Goal: Find contact information: Obtain details needed to contact an individual or organization

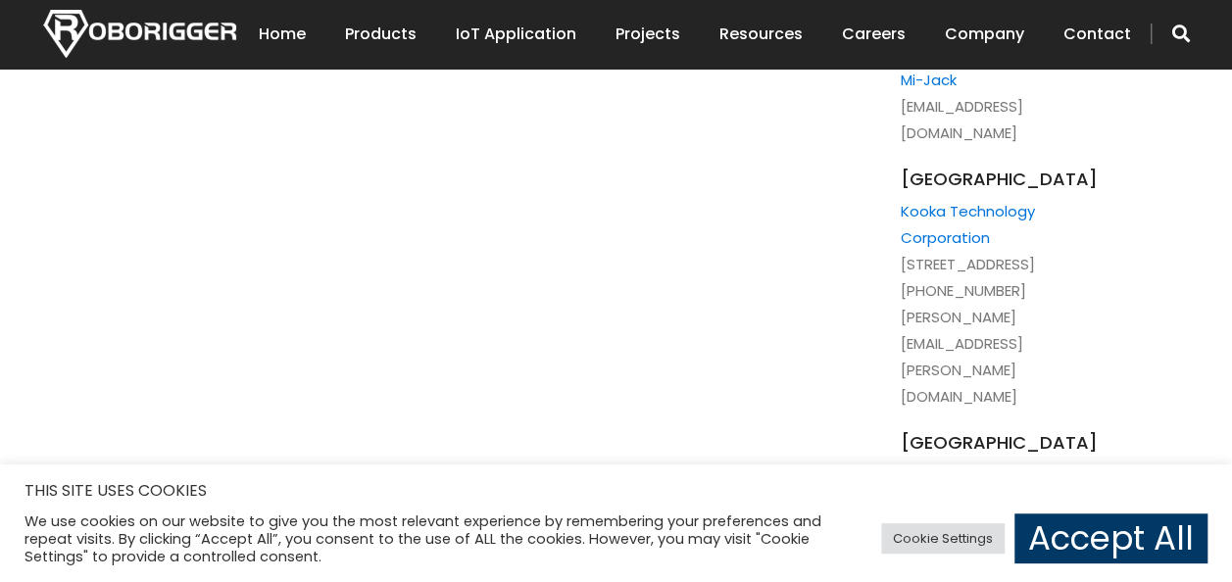
scroll to position [4564, 0]
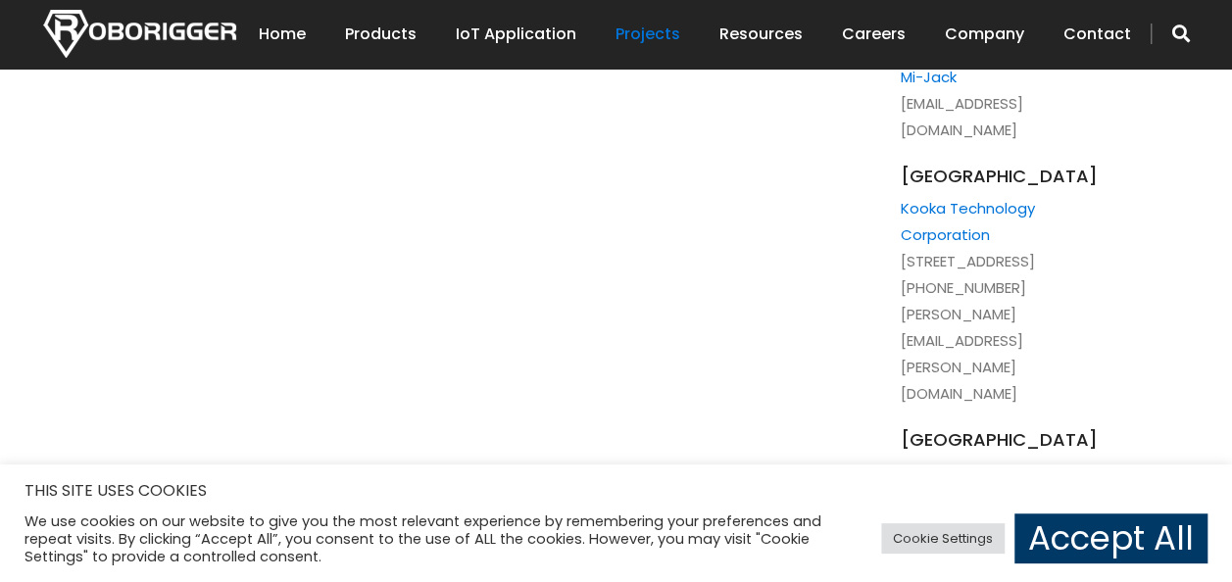
click at [661, 33] on link "Projects" at bounding box center [648, 34] width 65 height 61
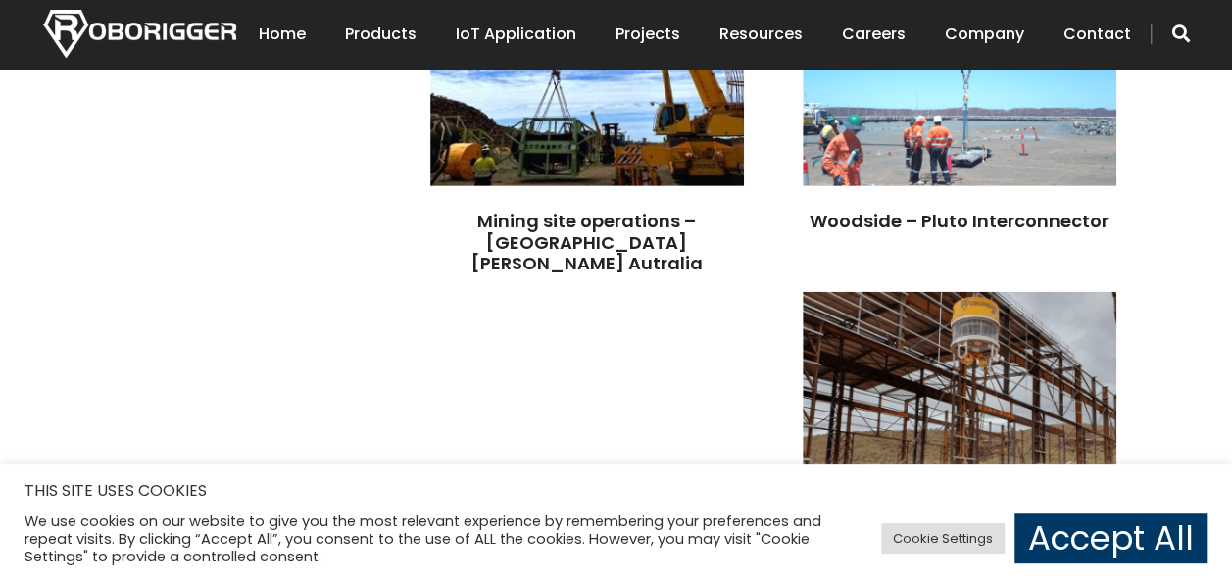
scroll to position [2223, 0]
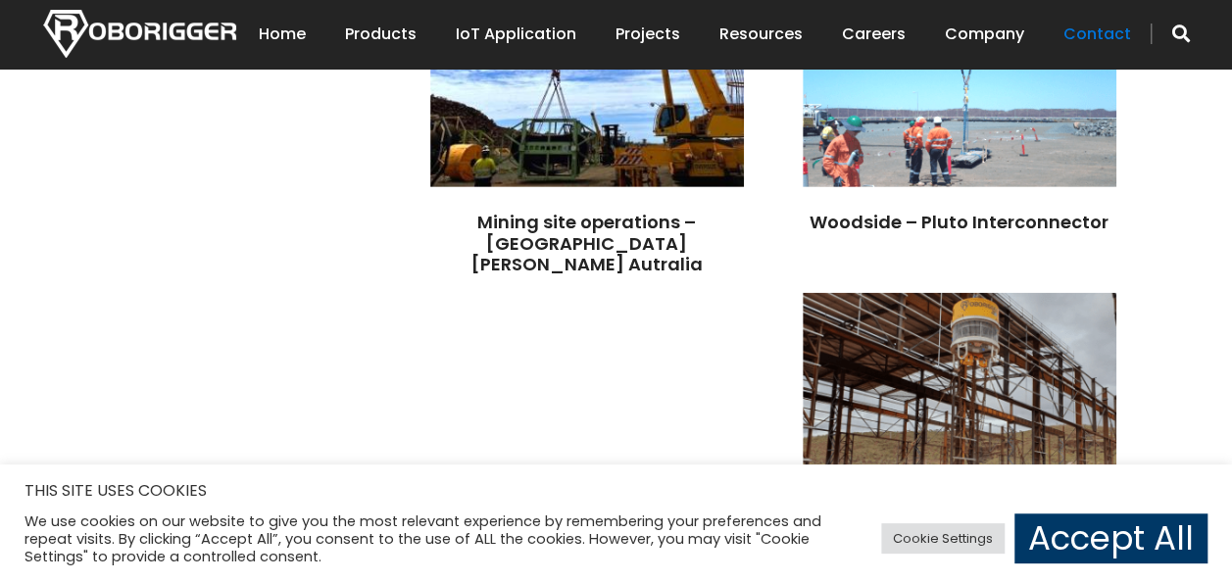
click at [1111, 37] on link "Contact" at bounding box center [1097, 34] width 68 height 61
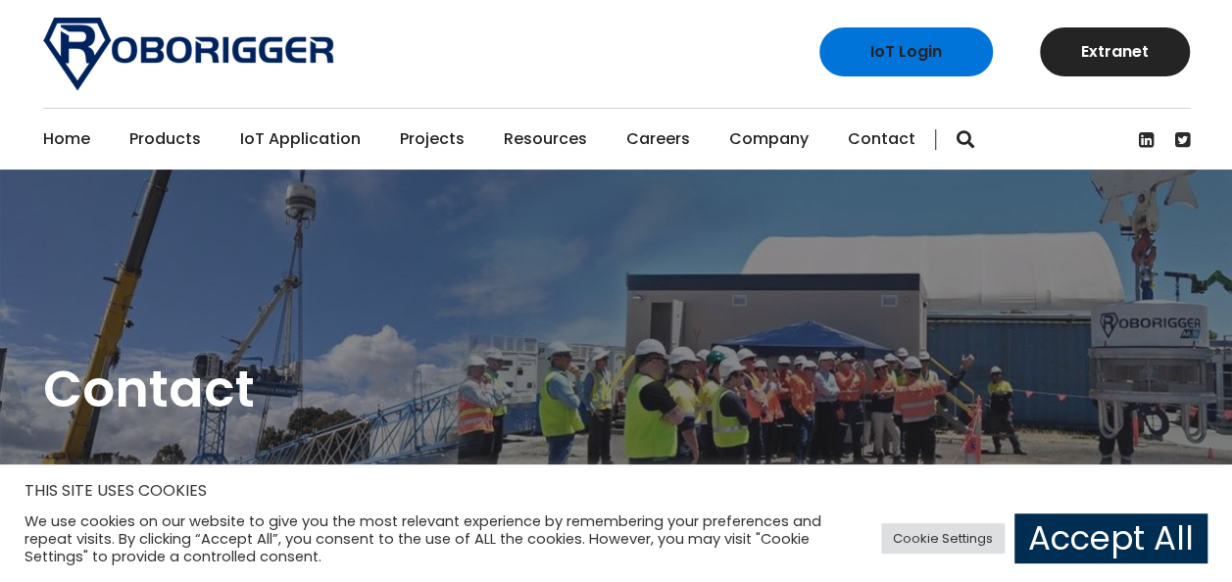
click at [1106, 544] on link "Accept All" at bounding box center [1110, 539] width 193 height 50
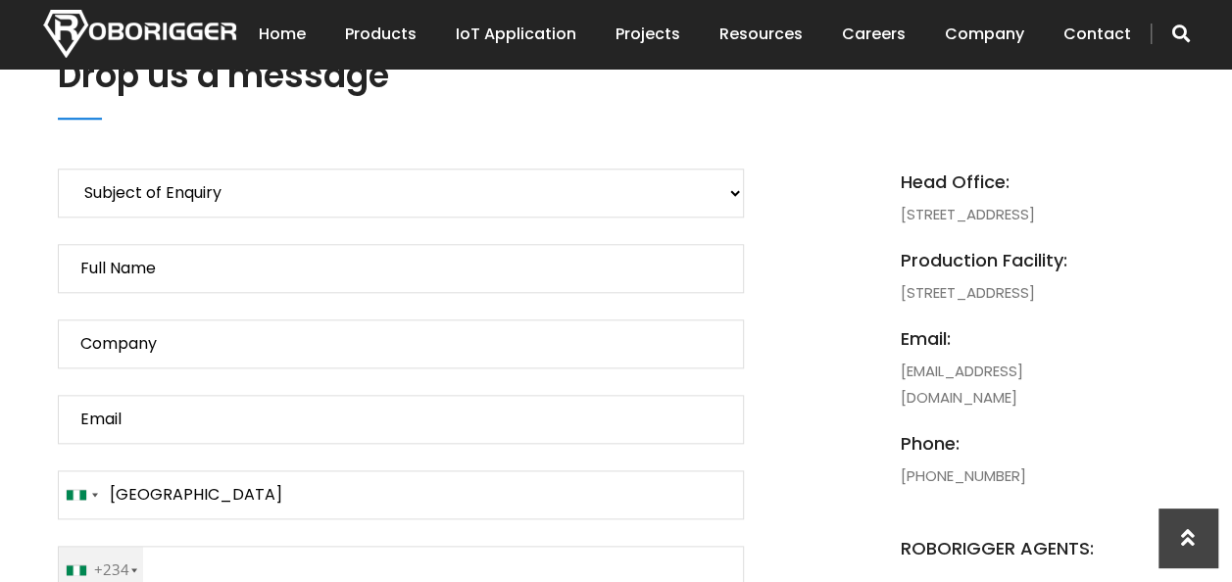
scroll to position [915, 0]
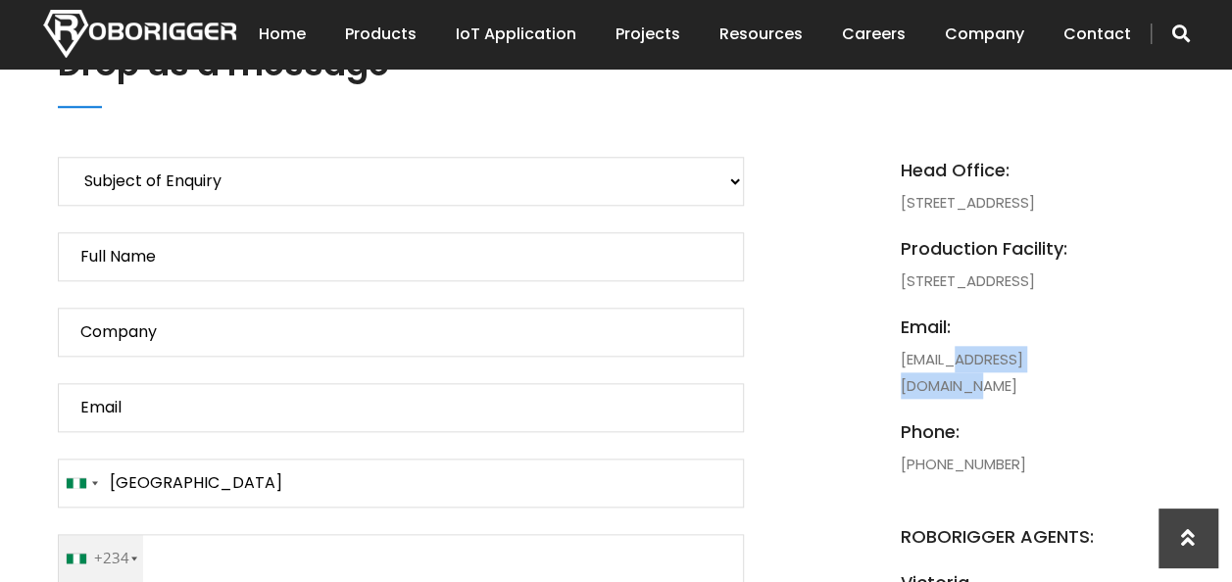
drag, startPoint x: 1115, startPoint y: 435, endPoint x: 968, endPoint y: 442, distance: 147.2
click at [968, 399] on li "email: busdev@roborigger.com.au" at bounding box center [1009, 356] width 216 height 85
copy li "roborigger.com.au"
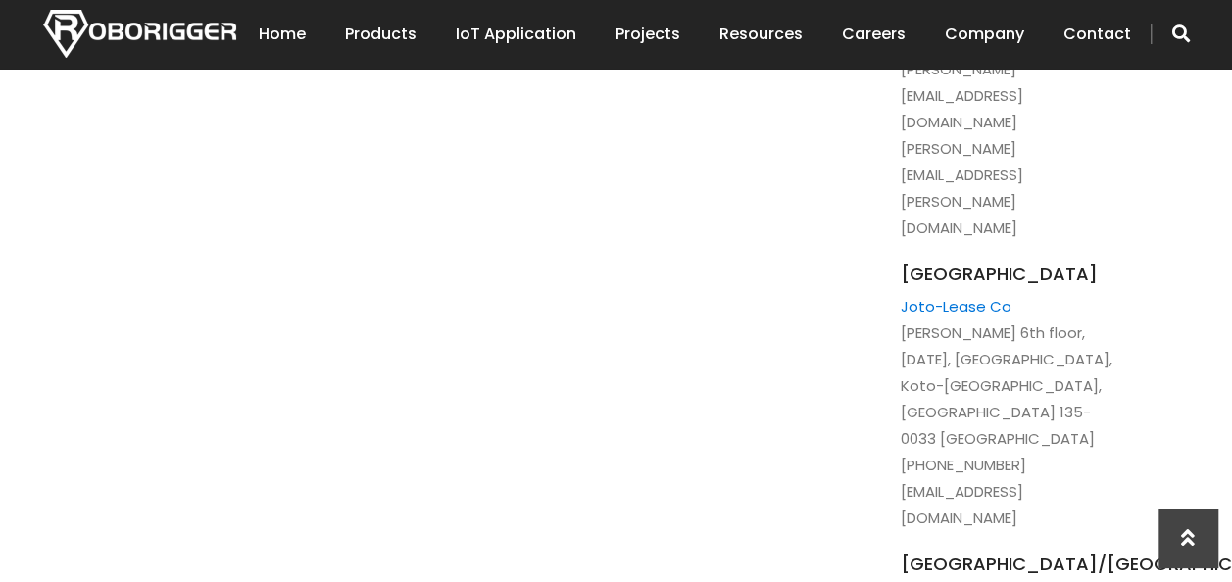
scroll to position [2915, 0]
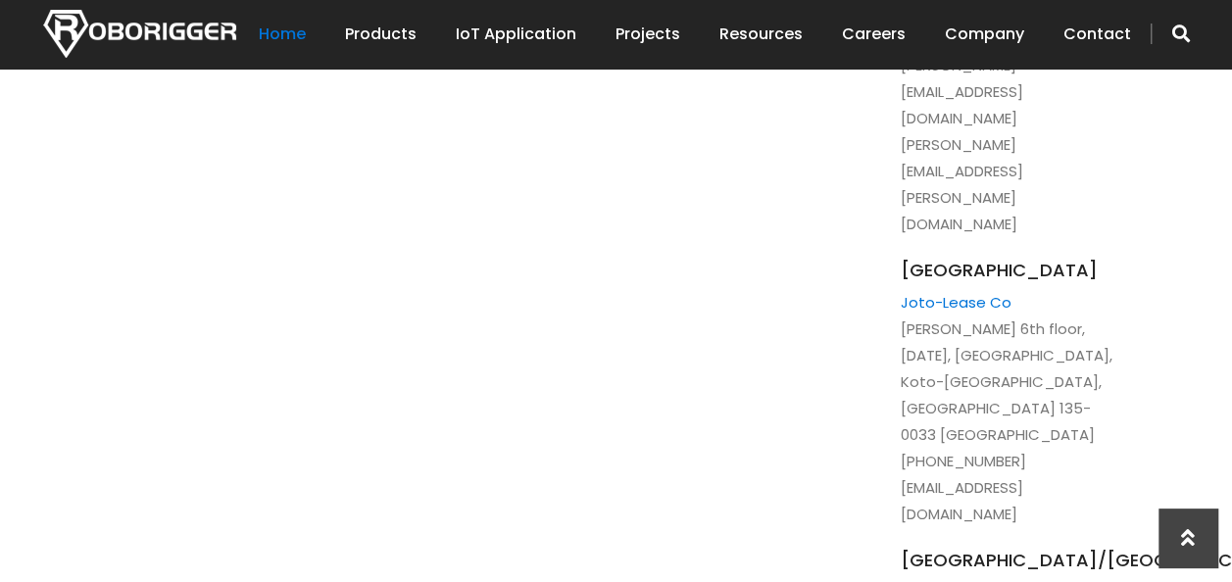
click at [306, 36] on link "Home" at bounding box center [282, 34] width 47 height 61
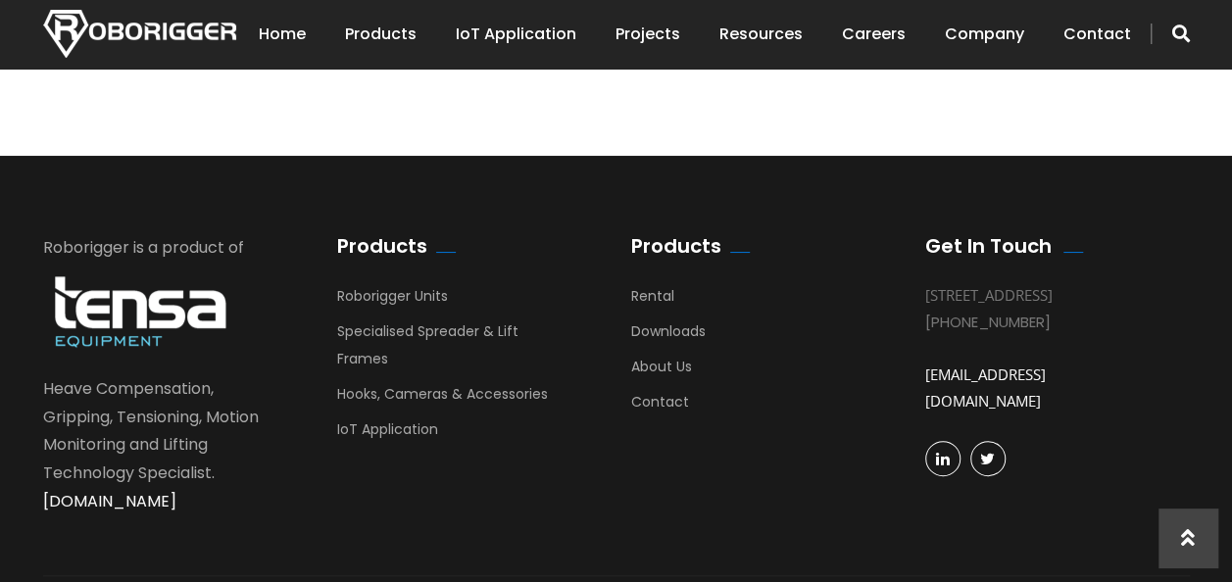
scroll to position [3726, 0]
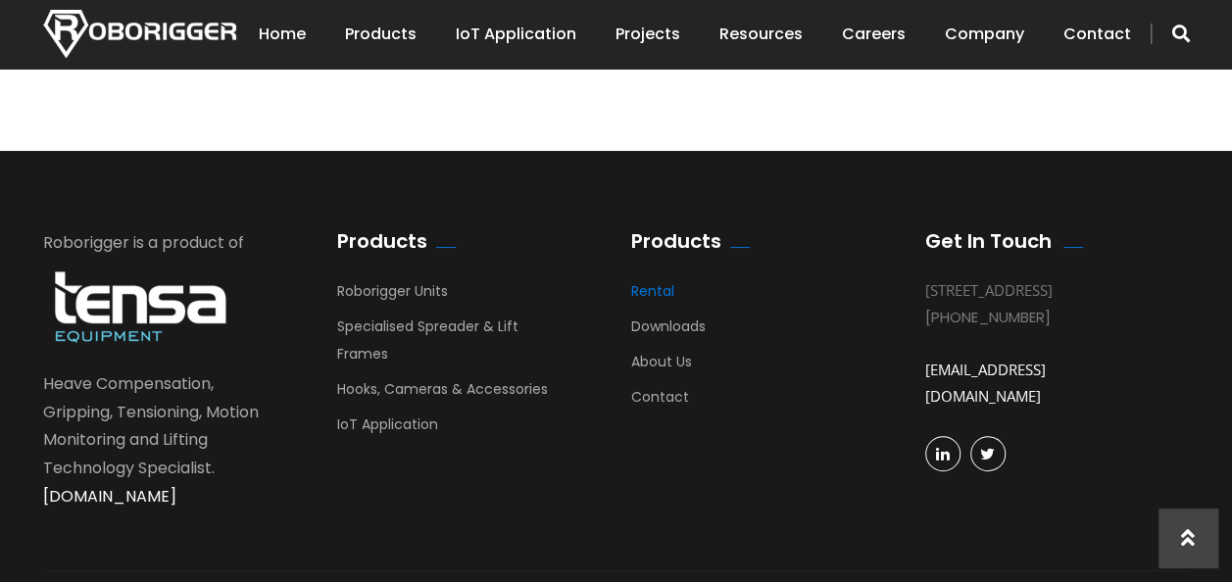
click at [657, 281] on link "Rental" at bounding box center [652, 295] width 43 height 29
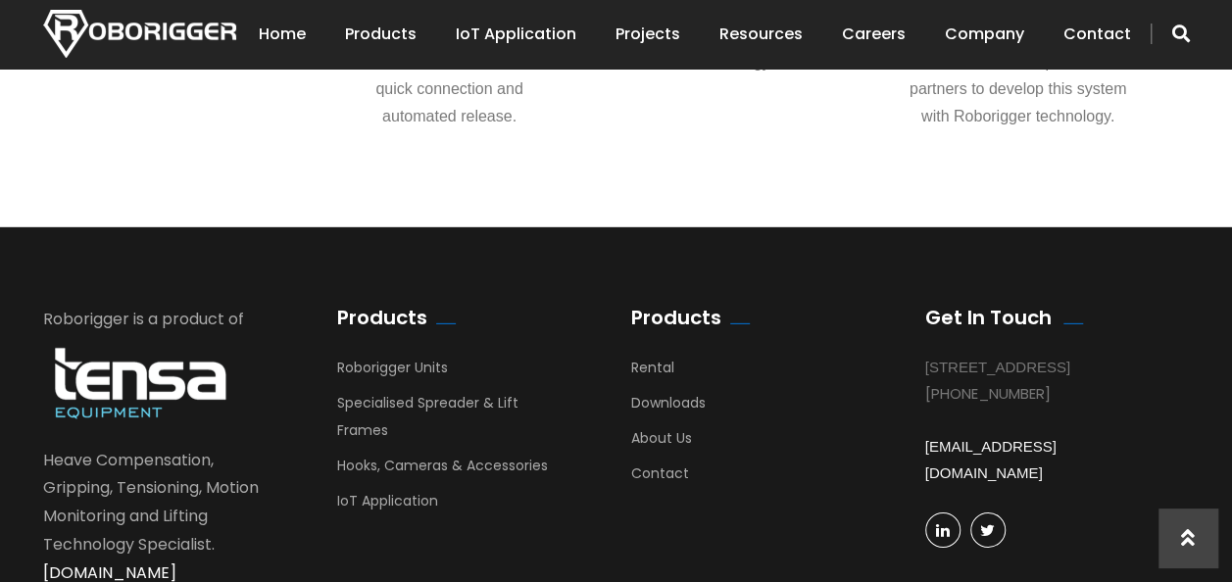
scroll to position [2960, 0]
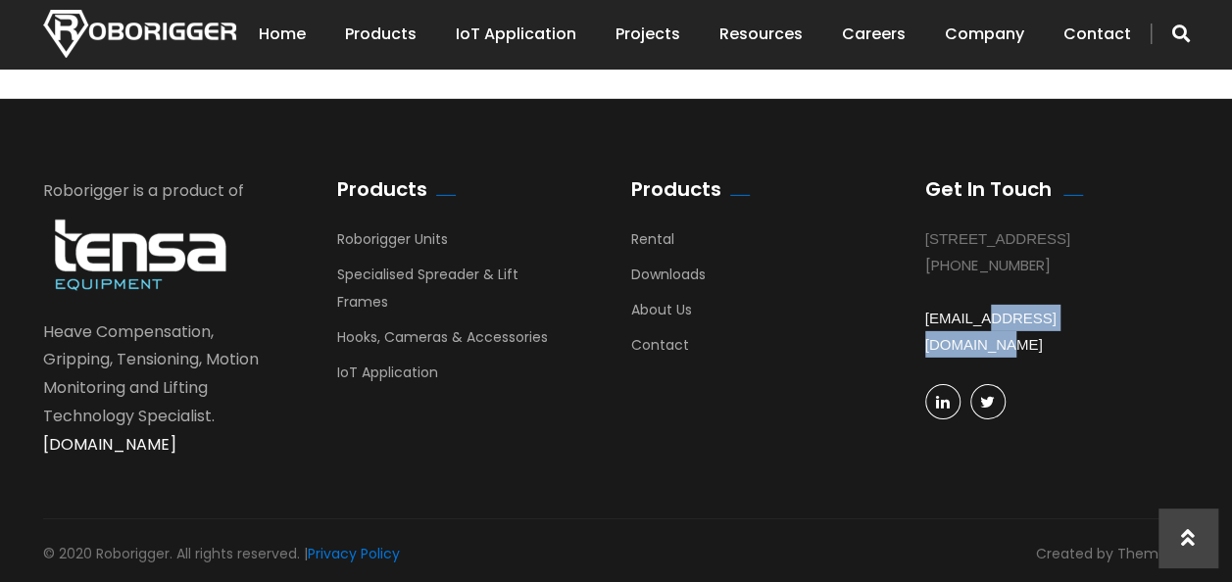
drag, startPoint x: 1133, startPoint y: 327, endPoint x: 990, endPoint y: 346, distance: 144.3
click at [990, 346] on div "[EMAIL_ADDRESS][DOMAIN_NAME]" at bounding box center [1042, 331] width 235 height 106
copy link "[DOMAIN_NAME]"
